Goal: Subscribe to service/newsletter

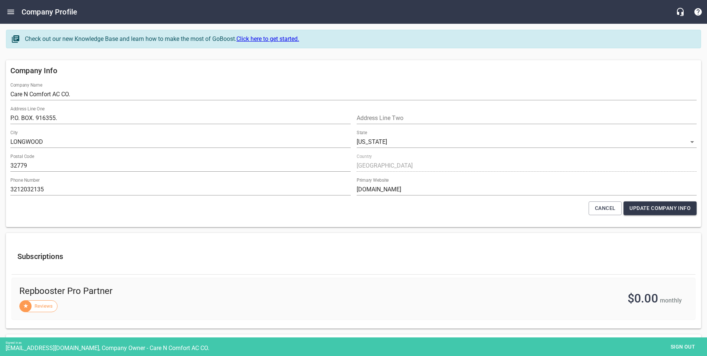
select select "[US_STATE]"
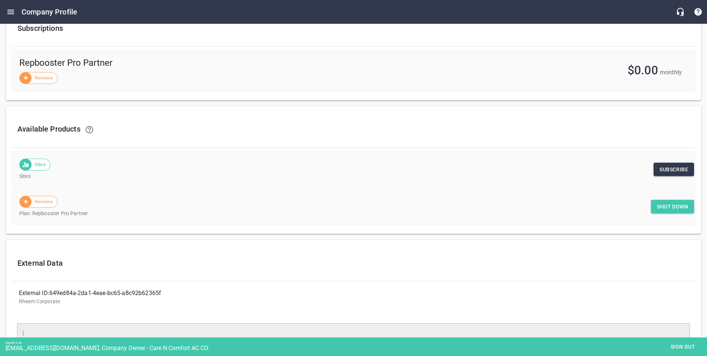
scroll to position [238, 0]
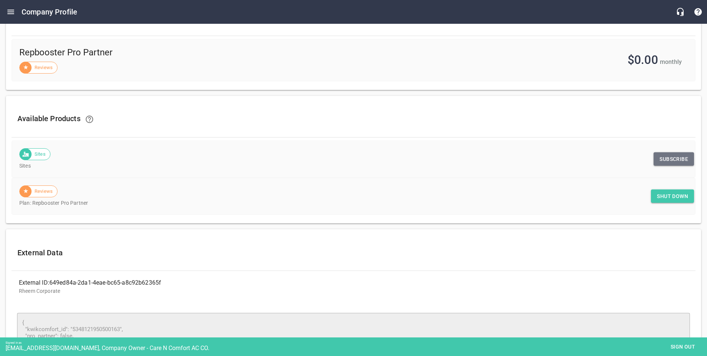
click at [668, 159] on span "Subscribe" at bounding box center [674, 158] width 29 height 9
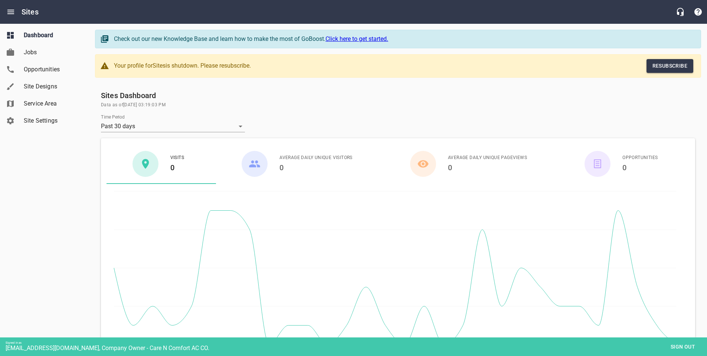
click at [663, 67] on span "Resubscribe" at bounding box center [669, 65] width 35 height 9
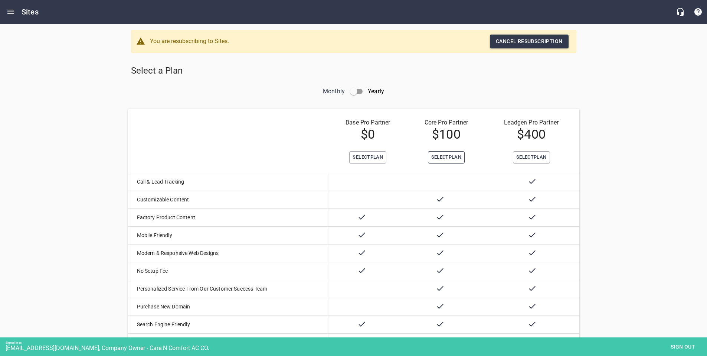
click at [440, 156] on span "Select Plan" at bounding box center [446, 157] width 30 height 9
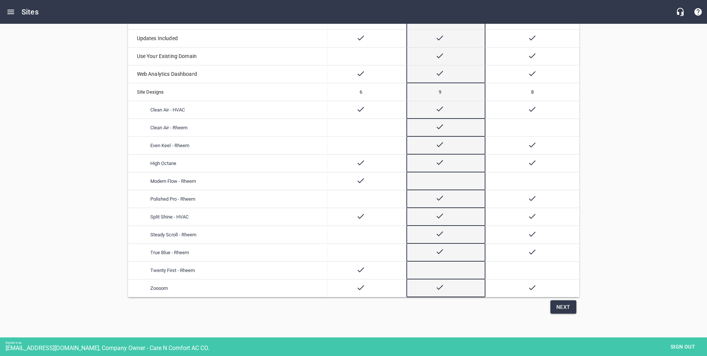
scroll to position [363, 0]
click at [565, 310] on span "Next" at bounding box center [563, 306] width 14 height 9
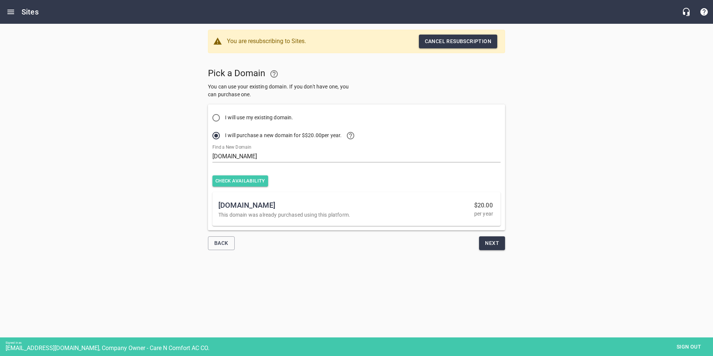
click at [485, 244] on span "Next" at bounding box center [492, 242] width 14 height 9
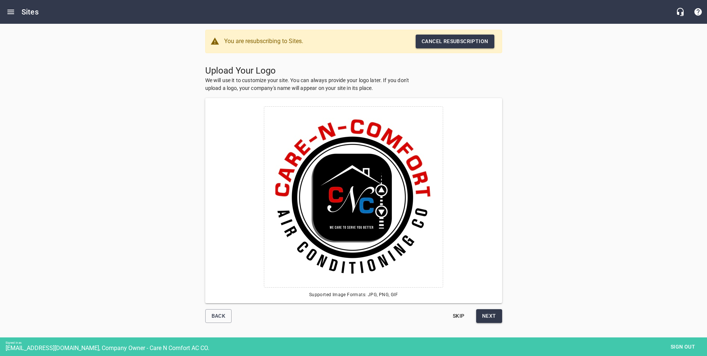
click at [487, 317] on span "Next" at bounding box center [489, 315] width 14 height 9
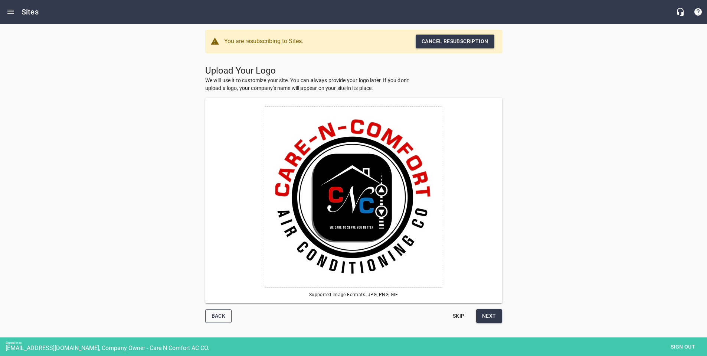
click at [215, 311] on span "Back" at bounding box center [219, 315] width 14 height 9
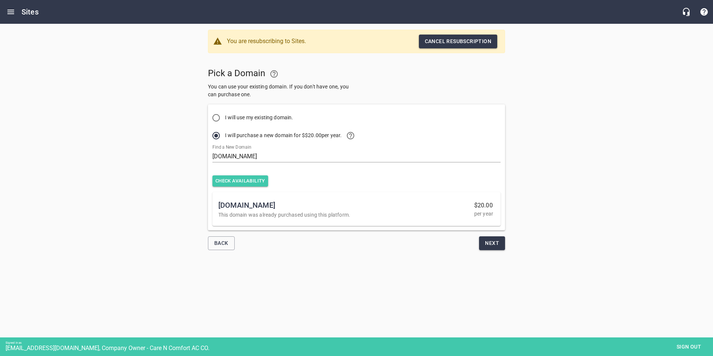
click at [216, 117] on input "I will use my existing domain." at bounding box center [216, 118] width 18 height 18
radio input "true"
radio input "false"
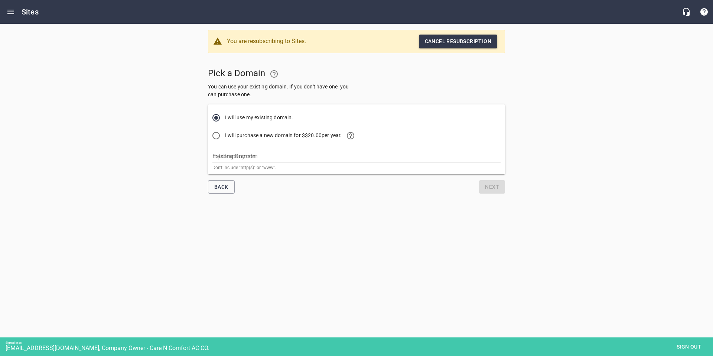
click at [229, 151] on input "Existing Domain" at bounding box center [356, 156] width 288 height 12
type input "rheemprotechfl.com"
click at [219, 137] on input "I will purchase a new domain for $ $20.00 per year." at bounding box center [216, 136] width 18 height 18
radio input "true"
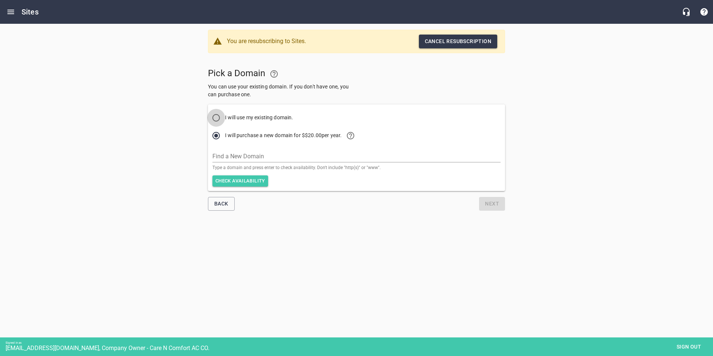
click at [216, 118] on input "I will use my existing domain." at bounding box center [216, 118] width 18 height 18
radio input "true"
radio input "false"
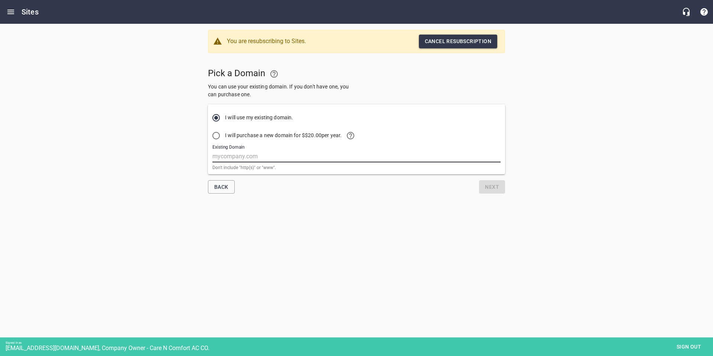
click at [254, 158] on input "Existing Domain" at bounding box center [356, 156] width 288 height 12
type input "rheemprotechfl.com"
click at [349, 190] on div "Back" at bounding box center [280, 187] width 151 height 20
click at [492, 185] on span "Next" at bounding box center [492, 186] width 14 height 9
click at [399, 220] on body "Sites You are resubscribing to Sites. Cancel resubscription Pick a Domain You c…" at bounding box center [356, 130] width 713 height 212
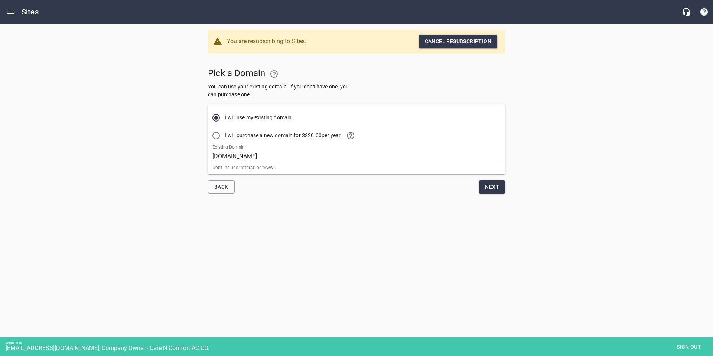
click at [489, 189] on span "Next" at bounding box center [492, 186] width 14 height 9
click at [274, 157] on input "rheemprotechfl.com" at bounding box center [356, 156] width 288 height 12
click at [489, 186] on span "Next" at bounding box center [492, 186] width 14 height 9
click at [275, 157] on input "rheemprotechfl.com" at bounding box center [356, 156] width 288 height 12
click at [283, 156] on input "rheemprotechfl.com" at bounding box center [356, 156] width 288 height 12
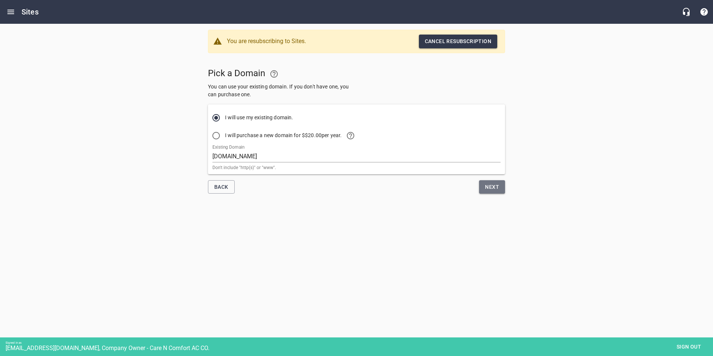
click at [491, 187] on span "Next" at bounding box center [492, 186] width 14 height 9
click at [685, 346] on span "Sign out" at bounding box center [688, 346] width 31 height 9
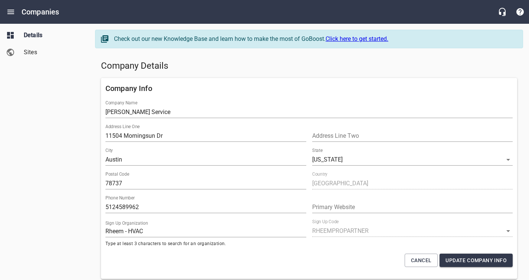
select select "[US_STATE]"
select select "62"
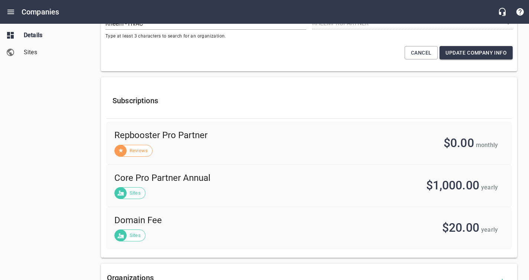
scroll to position [207, 0]
